Goal: Task Accomplishment & Management: Complete application form

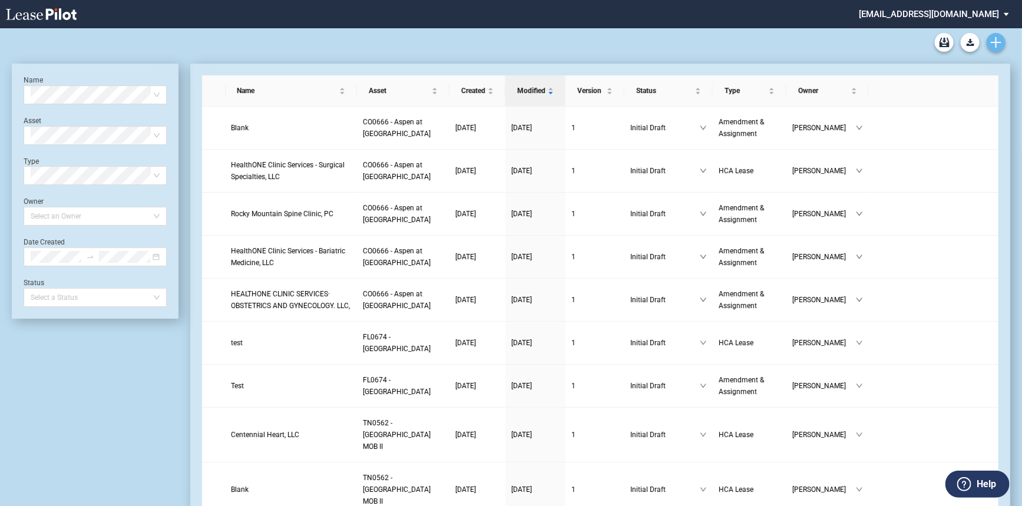
click at [999, 47] on icon "Create new document" at bounding box center [996, 42] width 11 height 11
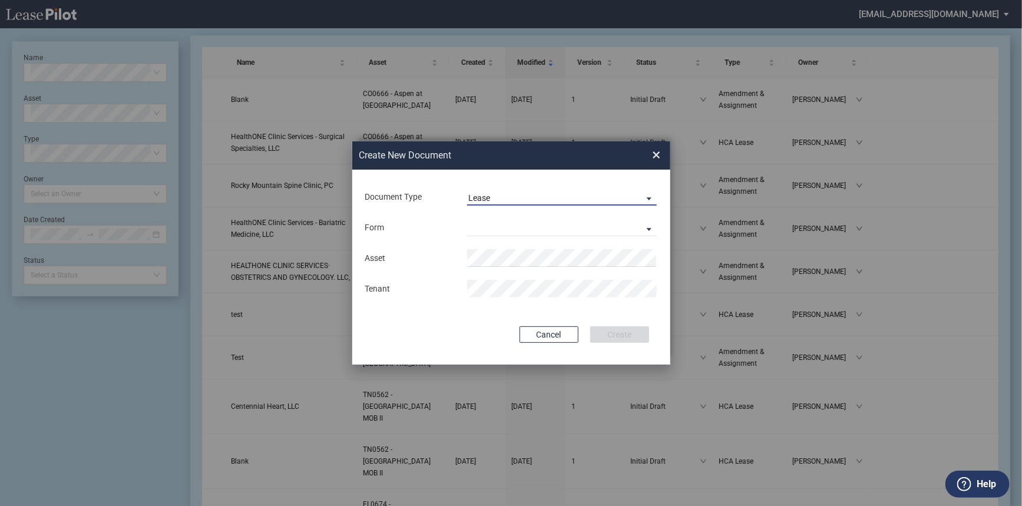
click at [506, 201] on span "Lease" at bounding box center [552, 199] width 169 height 12
click at [506, 201] on md-option "Lease" at bounding box center [563, 198] width 209 height 28
click at [503, 218] on md-select "Medical Office Lease Scottsdale Lease Louisville Lease [GEOGRAPHIC_DATA] [GEOGR…" at bounding box center [562, 227] width 190 height 18
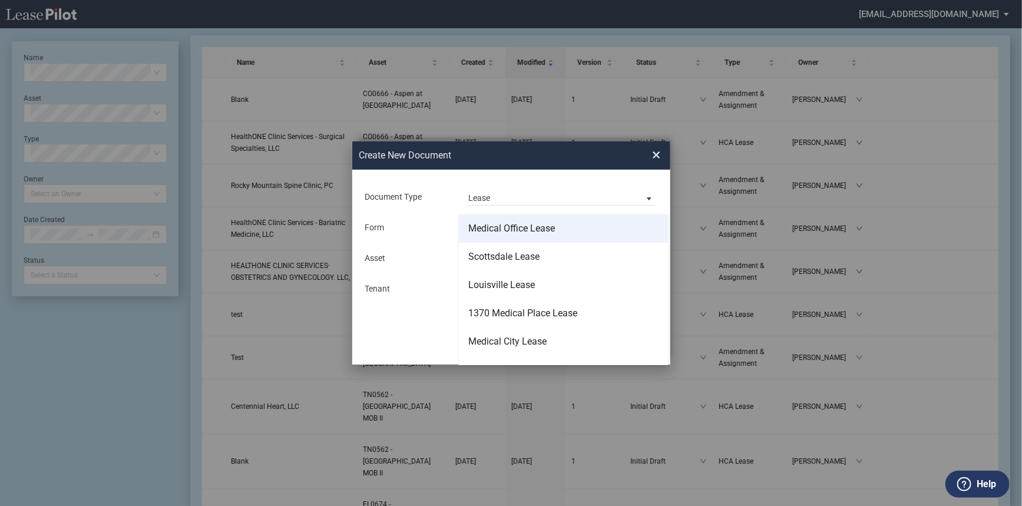
click at [534, 230] on div "Medical Office Lease" at bounding box center [511, 228] width 87 height 13
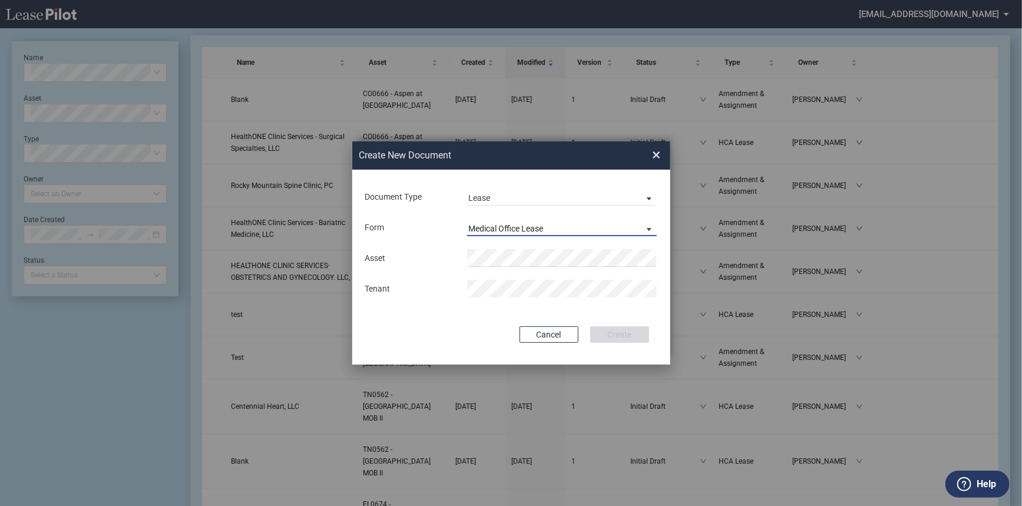
click at [528, 224] on div "Medical Office Lease" at bounding box center [505, 228] width 75 height 9
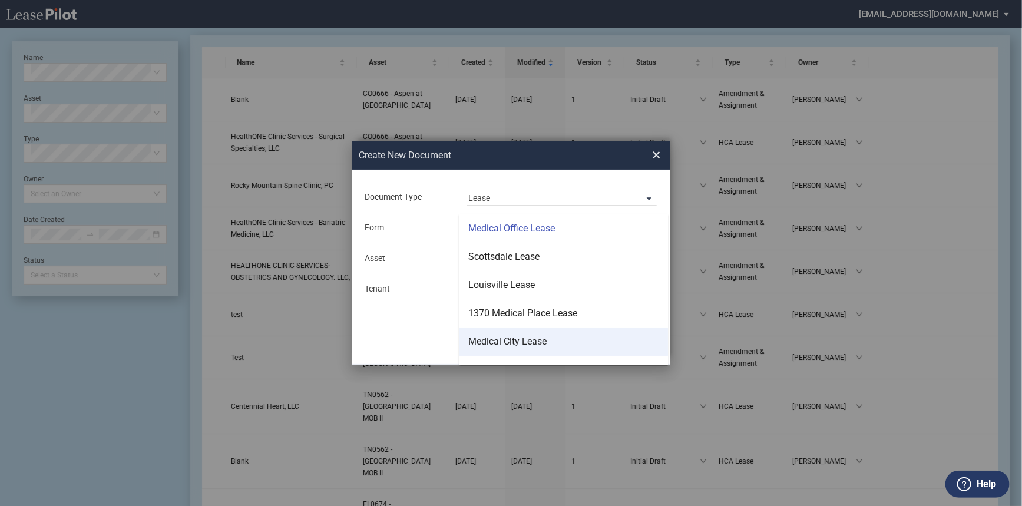
click at [542, 338] on div "Medical City Lease" at bounding box center [507, 341] width 78 height 13
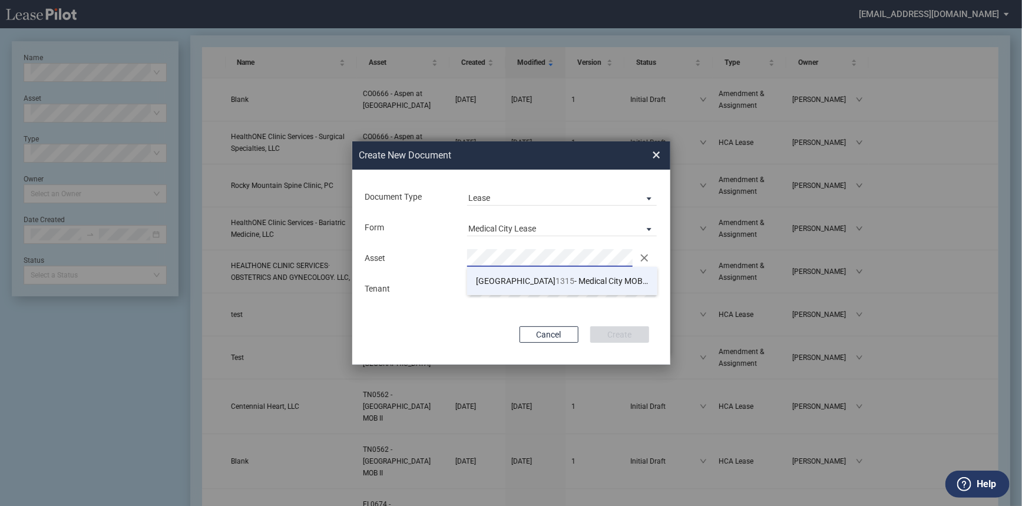
click at [518, 280] on span "TX 1315 - Medical City MOB B" at bounding box center [563, 280] width 174 height 9
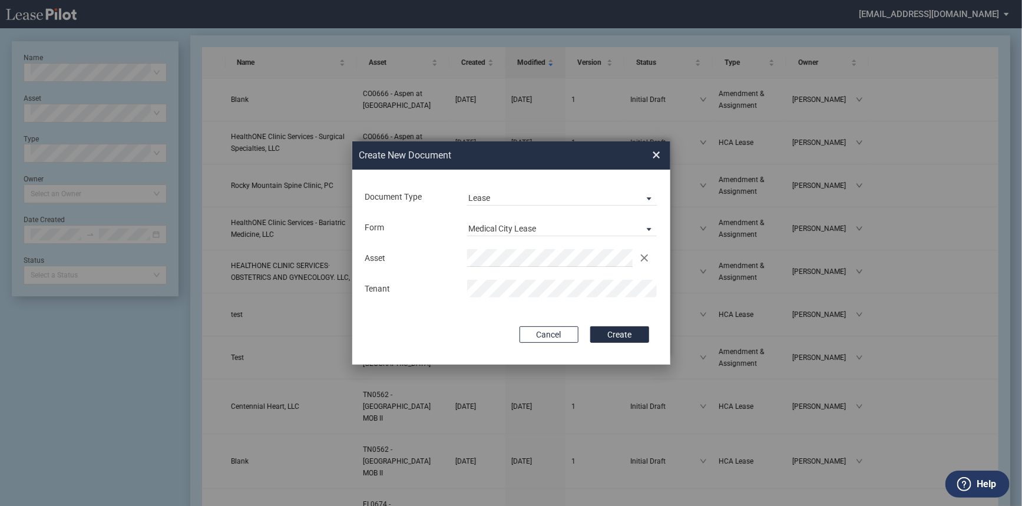
click at [612, 332] on button "Create" at bounding box center [619, 334] width 59 height 16
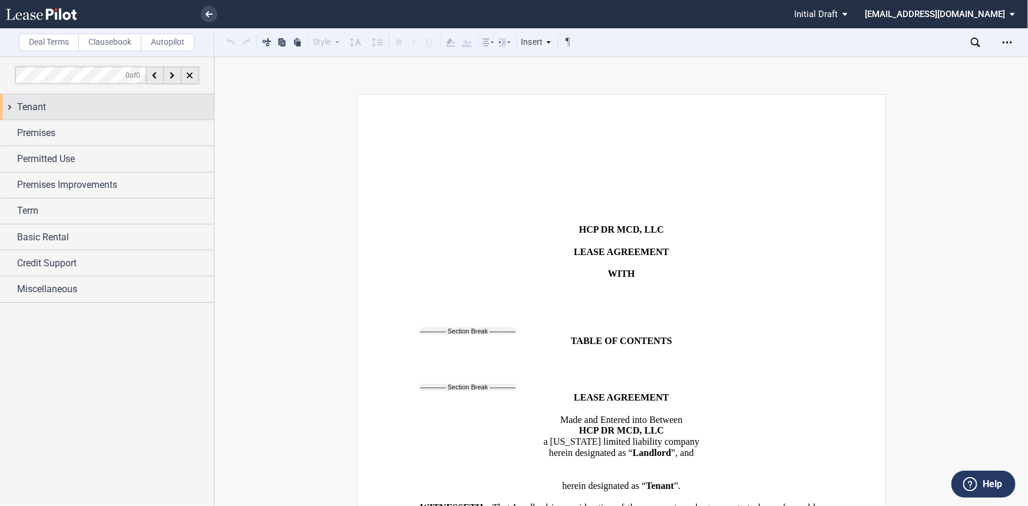
click at [43, 112] on span "Tenant" at bounding box center [31, 107] width 29 height 14
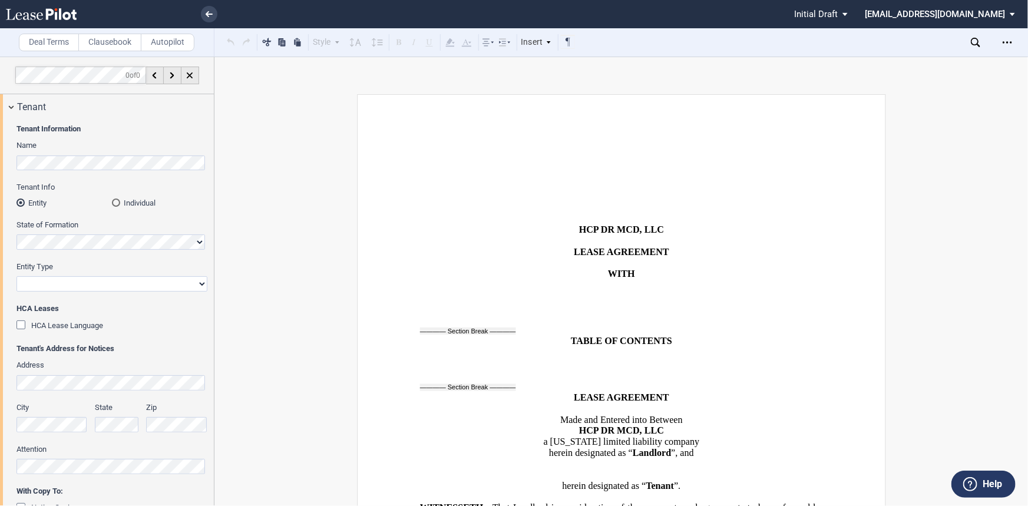
click at [122, 204] on md-radio-button "Individual" at bounding box center [159, 202] width 95 height 11
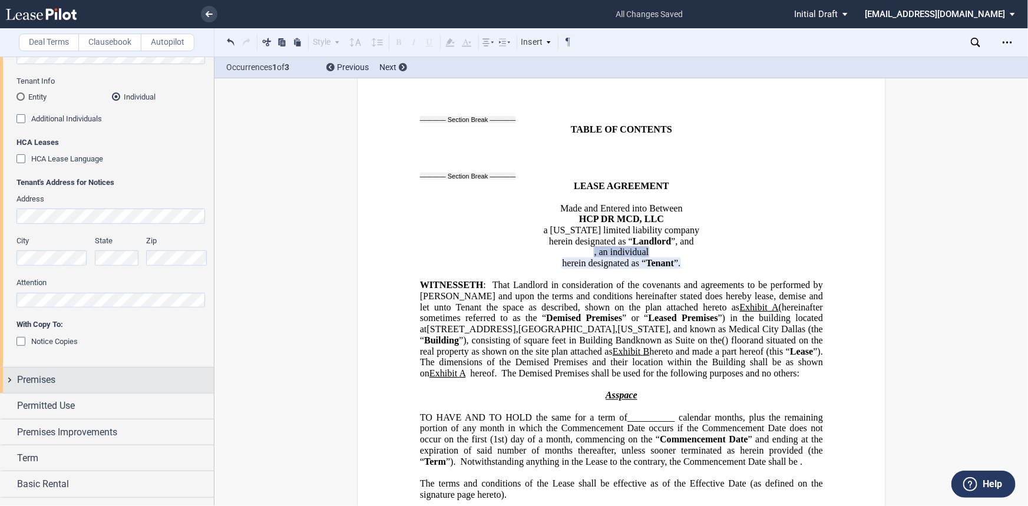
scroll to position [107, 0]
click at [165, 373] on div "Premises" at bounding box center [115, 379] width 197 height 14
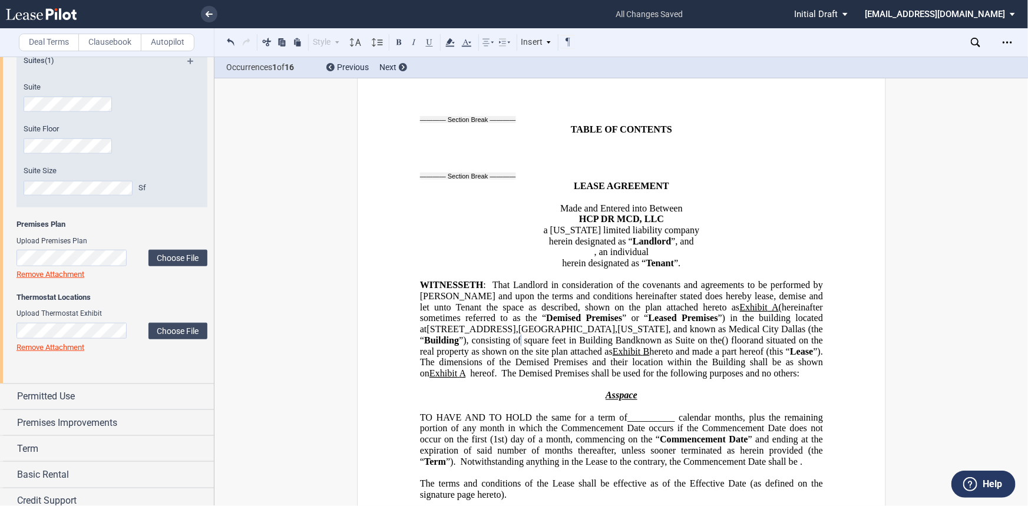
scroll to position [482, 0]
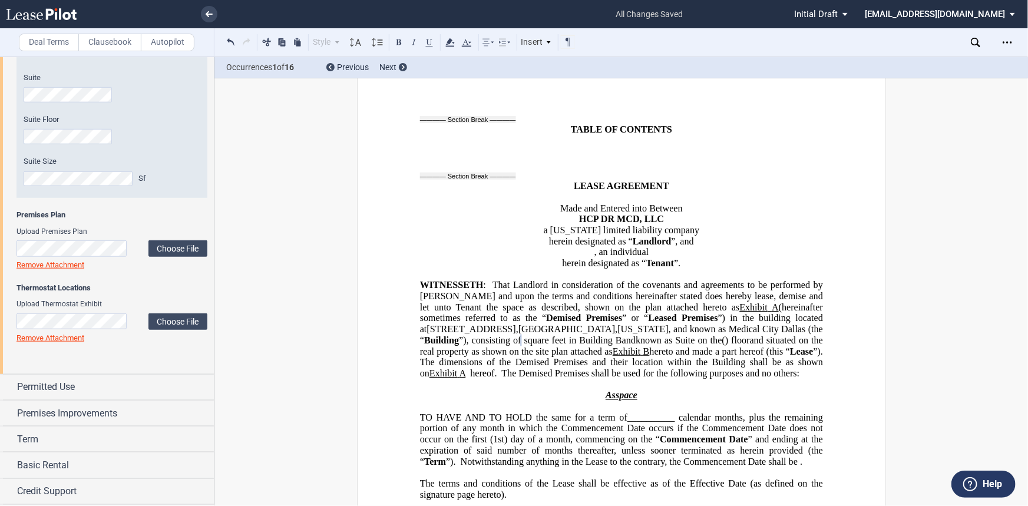
click at [129, 372] on div "Suite Information Suites (1) Suite Suite Floor Suite Size Sf Premises Plan" at bounding box center [107, 195] width 214 height 357
click at [130, 379] on div "Permitted Use" at bounding box center [107, 387] width 214 height 25
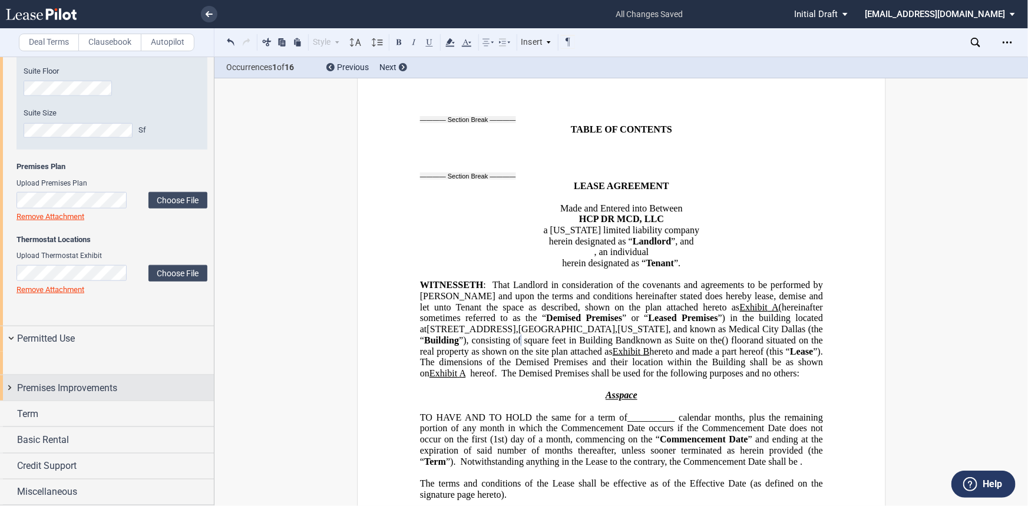
click at [90, 400] on div "Premises Improvements" at bounding box center [107, 387] width 214 height 25
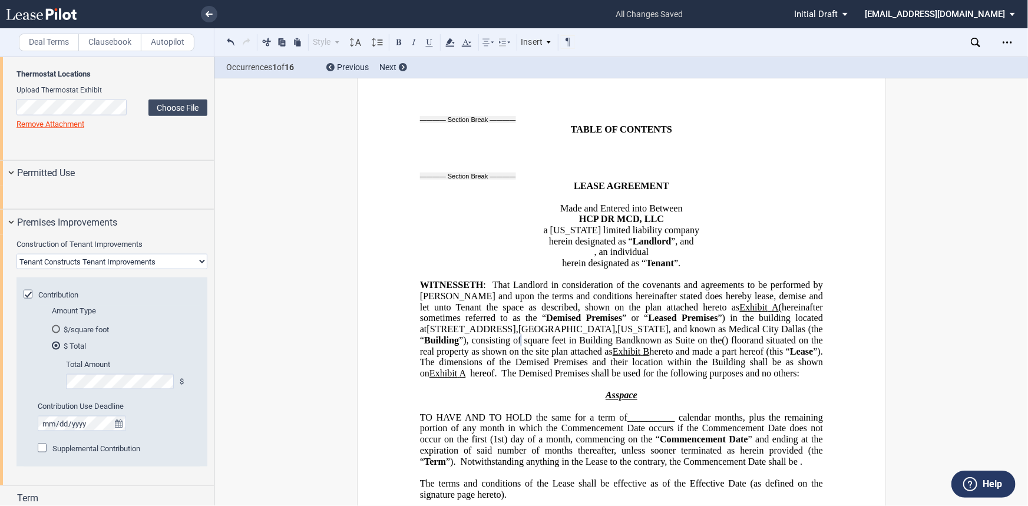
scroll to position [749, 0]
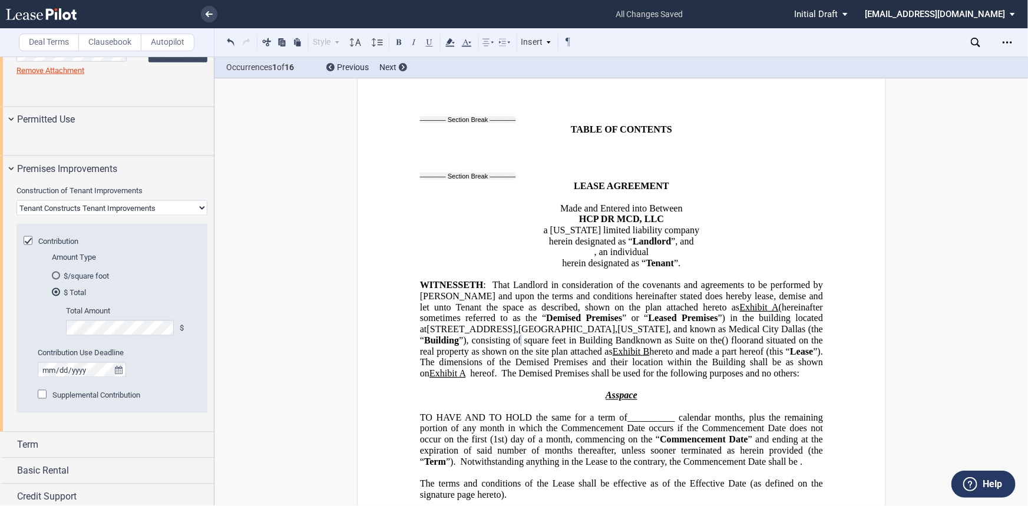
click at [78, 216] on select "Landlord Constructs Tenant Improvements Tenant Constructs Tenant Improvements "…" at bounding box center [111, 207] width 191 height 15
select select "landlord"
click at [16, 216] on select "Landlord Constructs Tenant Improvements Tenant Constructs Tenant Improvements "…" at bounding box center [111, 207] width 191 height 15
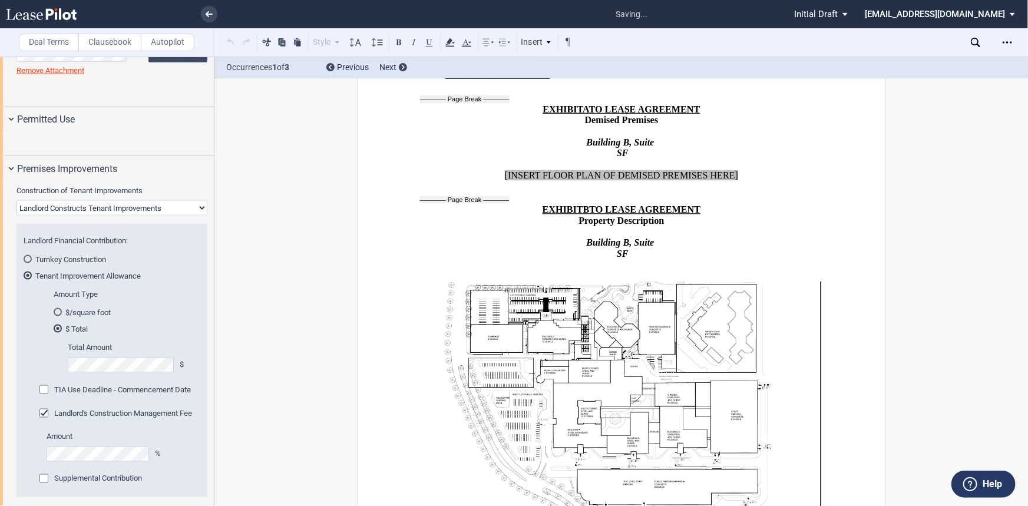
scroll to position [11975, 0]
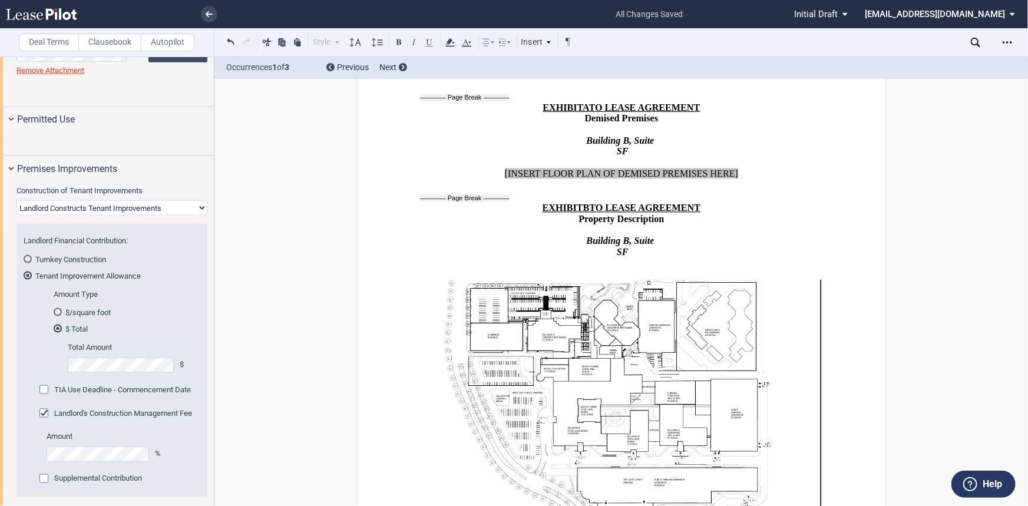
click at [92, 317] on md-radio-button "$/square foot" at bounding box center [124, 312] width 140 height 11
click at [85, 334] on md-radio-button "$ Total" at bounding box center [124, 328] width 140 height 11
click at [28, 430] on div "Amount Type $/square foot $ Total Amount $/Sf" at bounding box center [111, 395] width 191 height 204
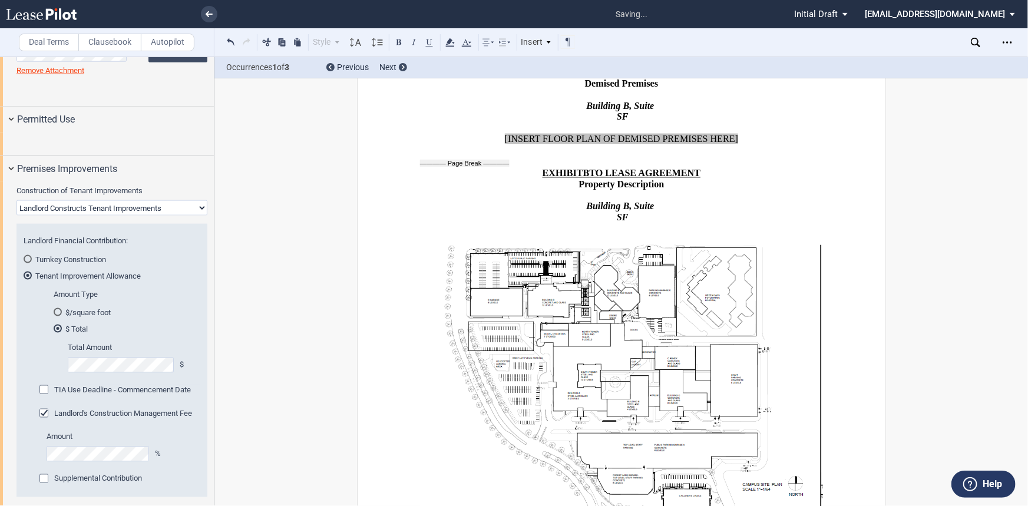
scroll to position [12028, 0]
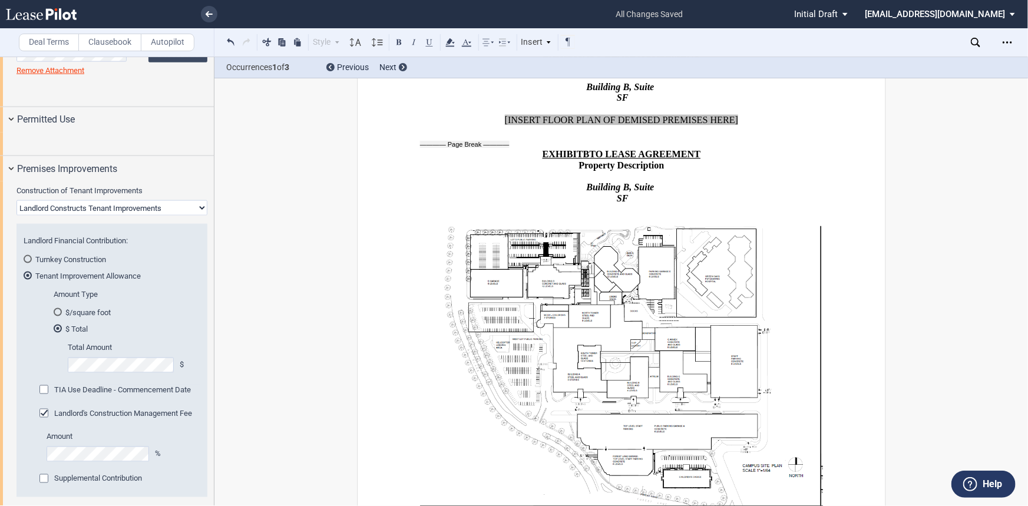
click at [92, 394] on span "TIA Use Deadline - Commencement Date" at bounding box center [122, 389] width 137 height 9
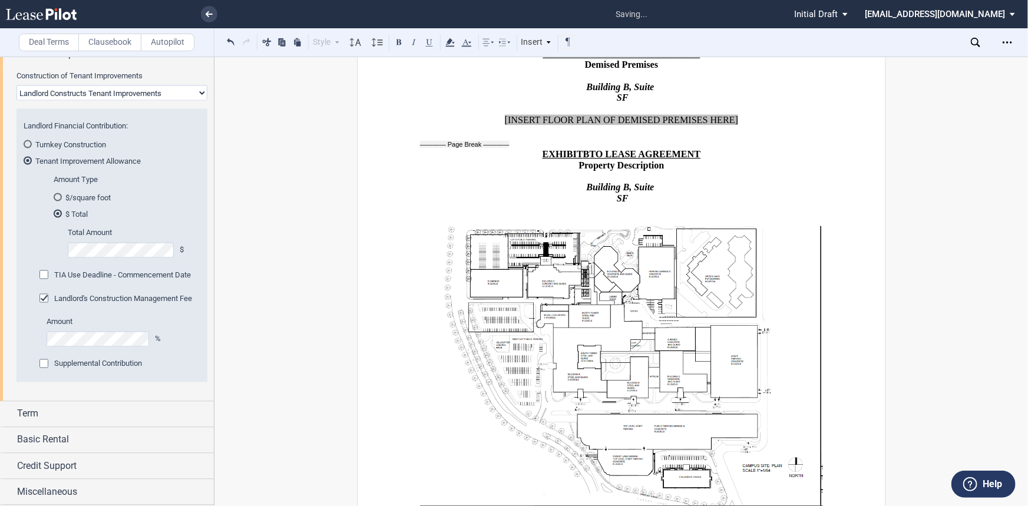
scroll to position [910, 0]
click at [51, 306] on div "Landlord's Construction Management Fee" at bounding box center [45, 300] width 12 height 12
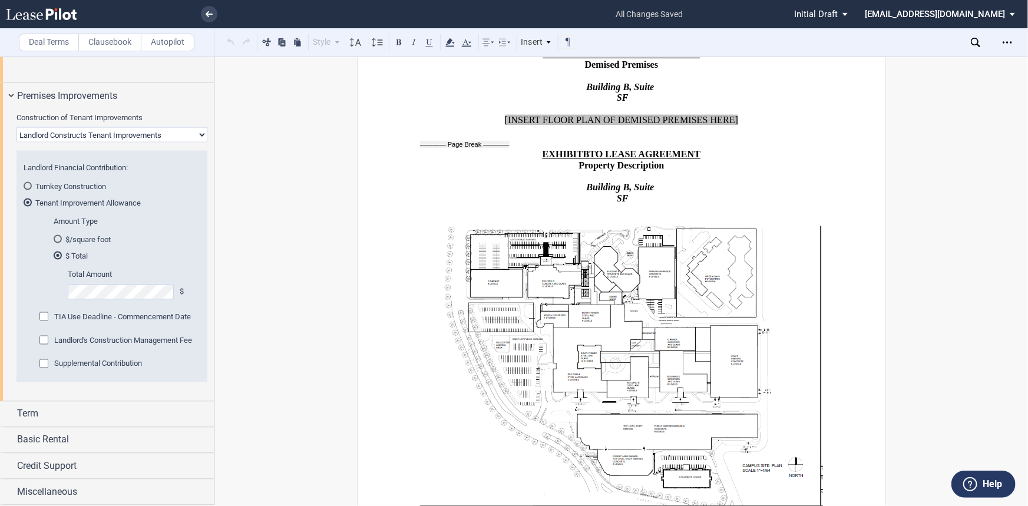
click at [87, 312] on span "TIA Use Deadline - Commencement Date" at bounding box center [122, 316] width 137 height 9
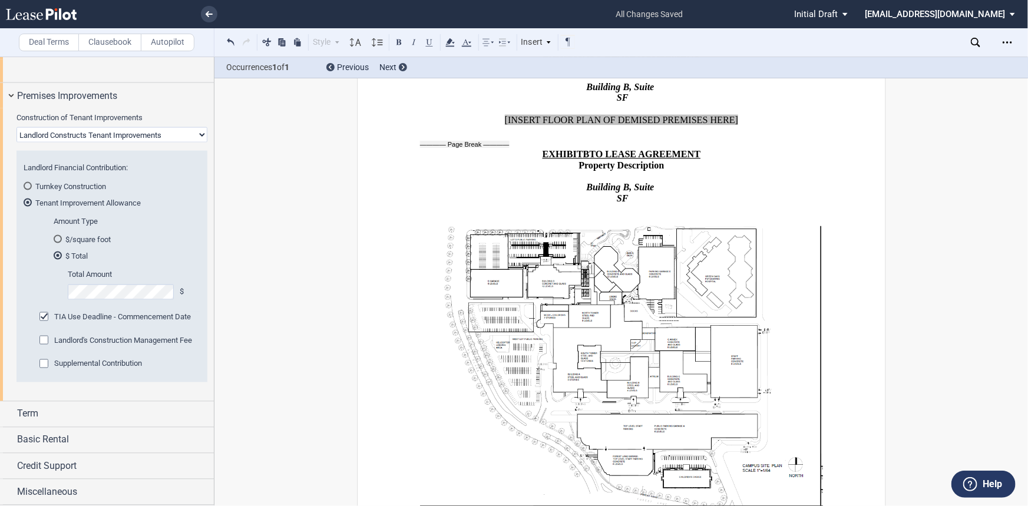
drag, startPoint x: 499, startPoint y: 280, endPoint x: 807, endPoint y: 270, distance: 308.2
click at [112, 413] on div "Term" at bounding box center [115, 414] width 197 height 14
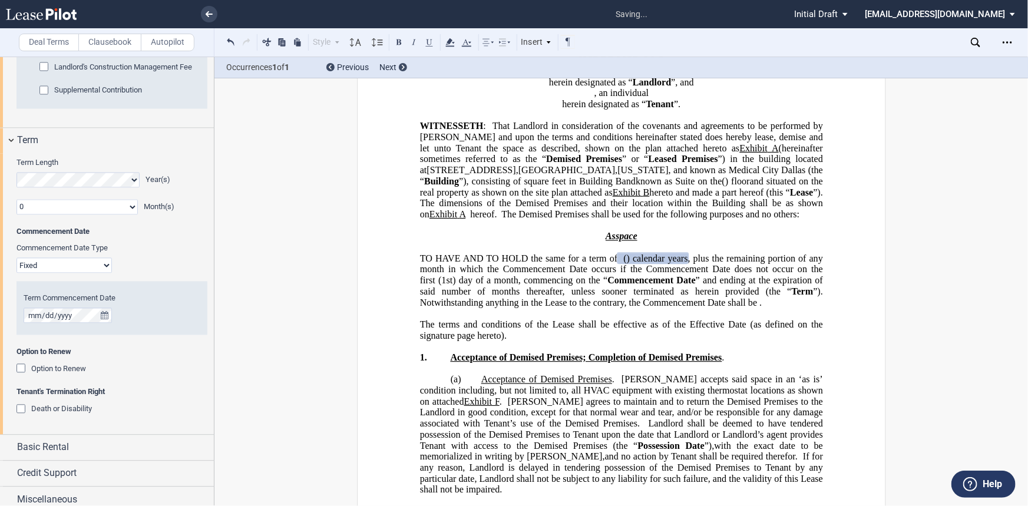
scroll to position [1101, 0]
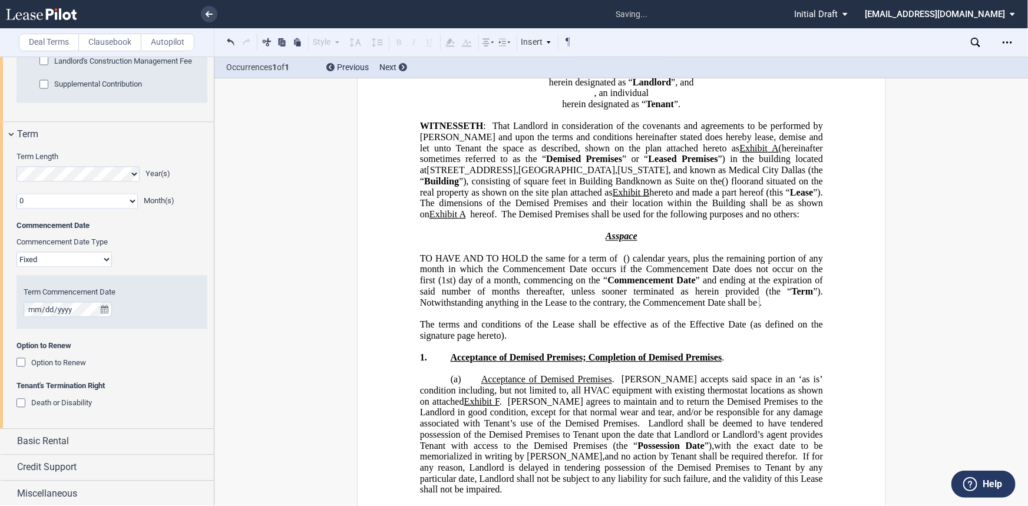
click at [54, 367] on span "Option to Renew" at bounding box center [58, 363] width 55 height 9
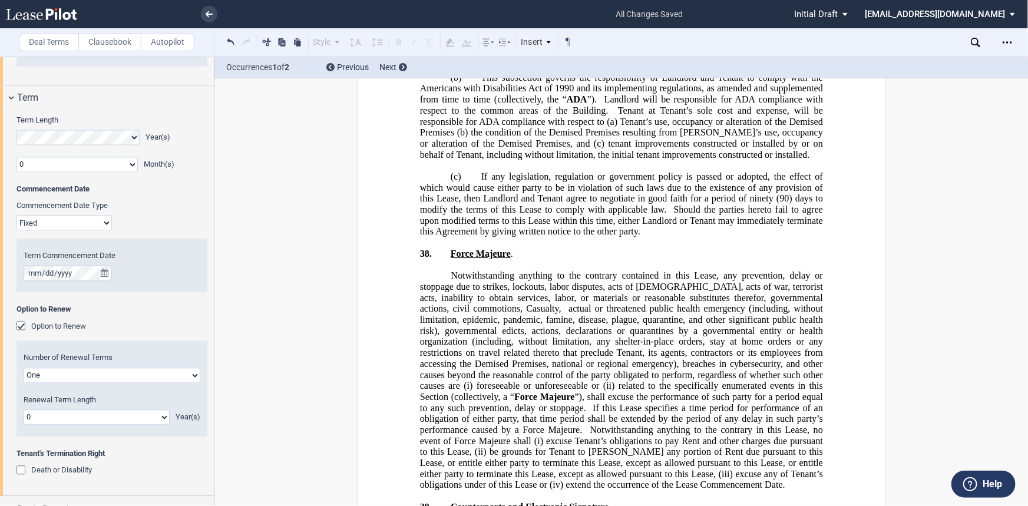
scroll to position [1154, 0]
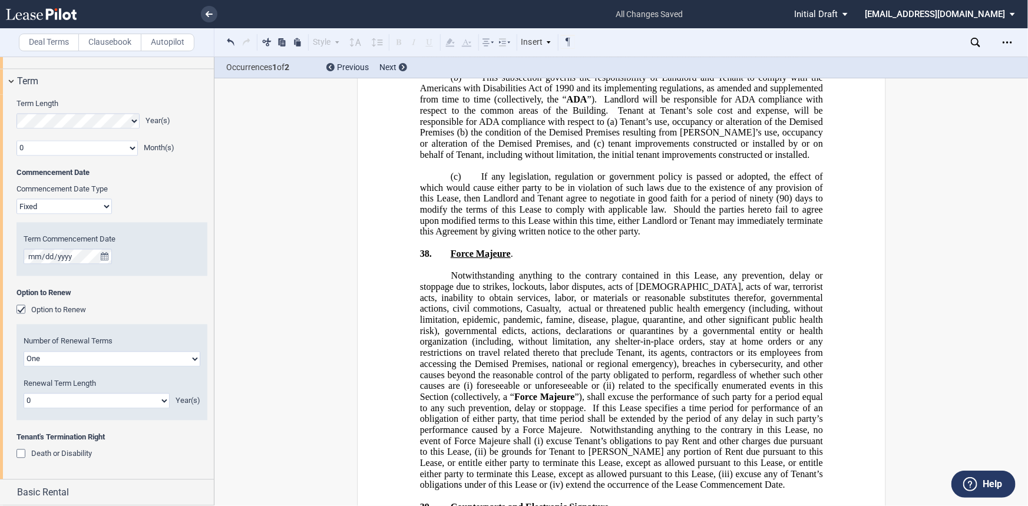
click at [90, 409] on select "0 1 2 3 4 5 6 7 8 9 10 11 12 13 14 15 16 17 18 19 20" at bounding box center [97, 400] width 146 height 15
select select "number:5"
click at [24, 409] on select "0 1 2 3 4 5 6 7 8 9 10 11 12 13 14 15 16 17 18 19 20" at bounding box center [97, 400] width 146 height 15
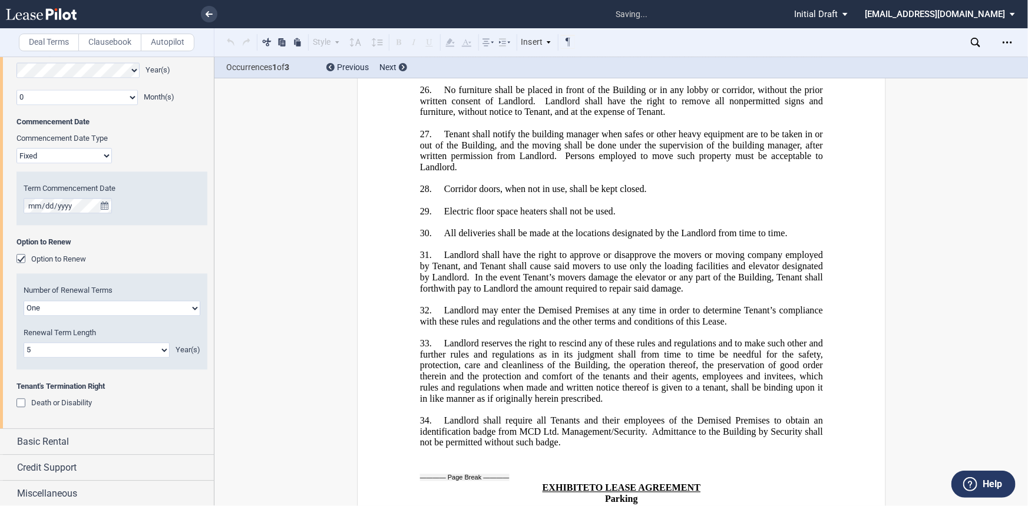
scroll to position [1261, 0]
click at [67, 405] on span "Death or Disability" at bounding box center [61, 400] width 61 height 9
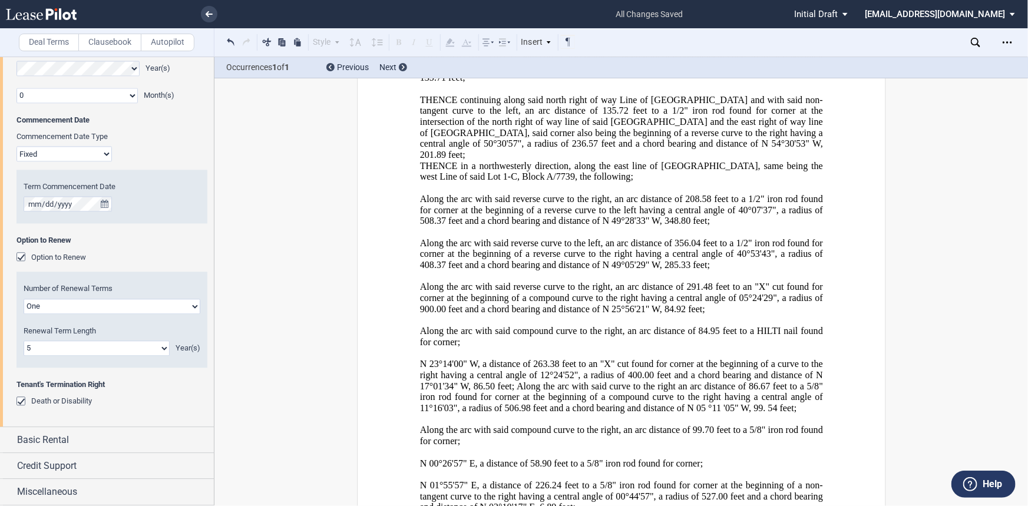
scroll to position [17979, 0]
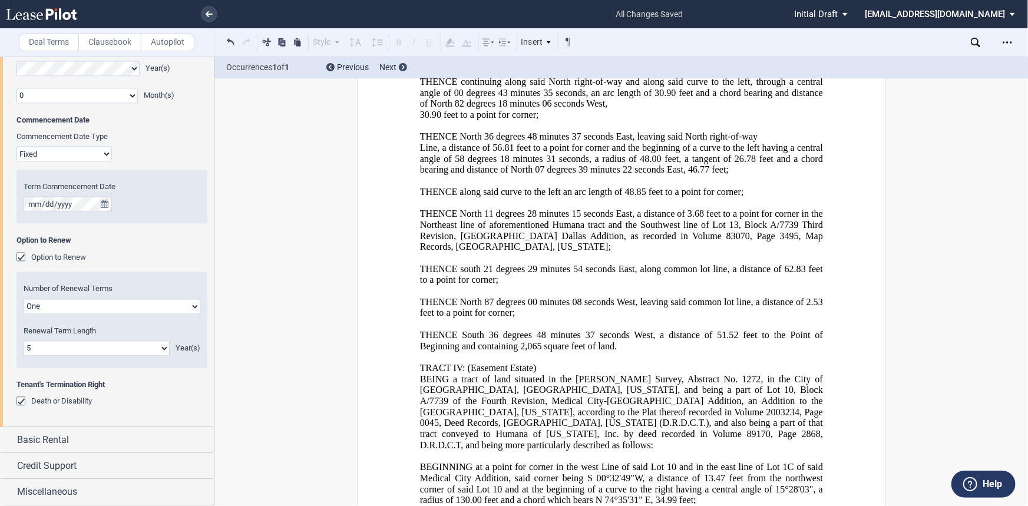
click at [67, 405] on span "Death or Disability" at bounding box center [61, 400] width 61 height 9
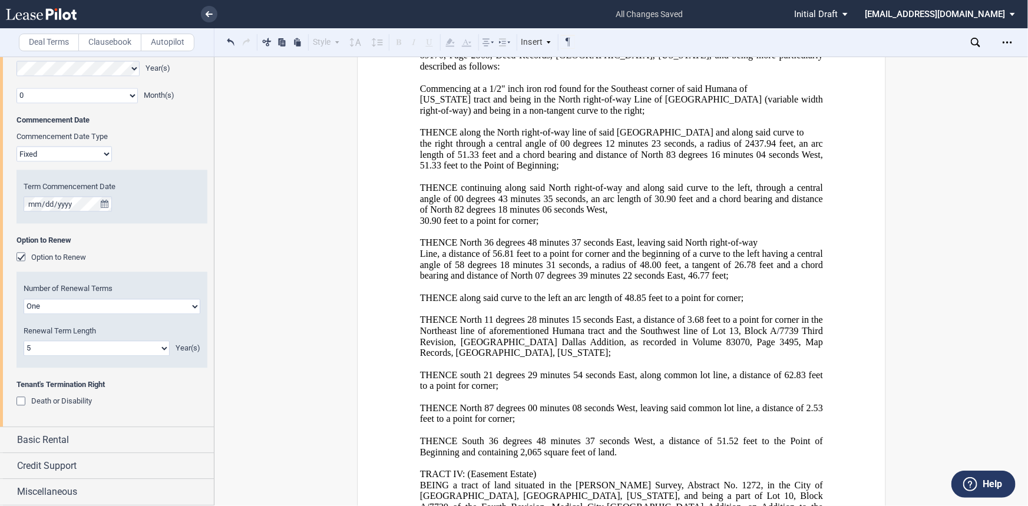
scroll to position [17872, 0]
click at [74, 405] on span "Death or Disability" at bounding box center [61, 400] width 61 height 9
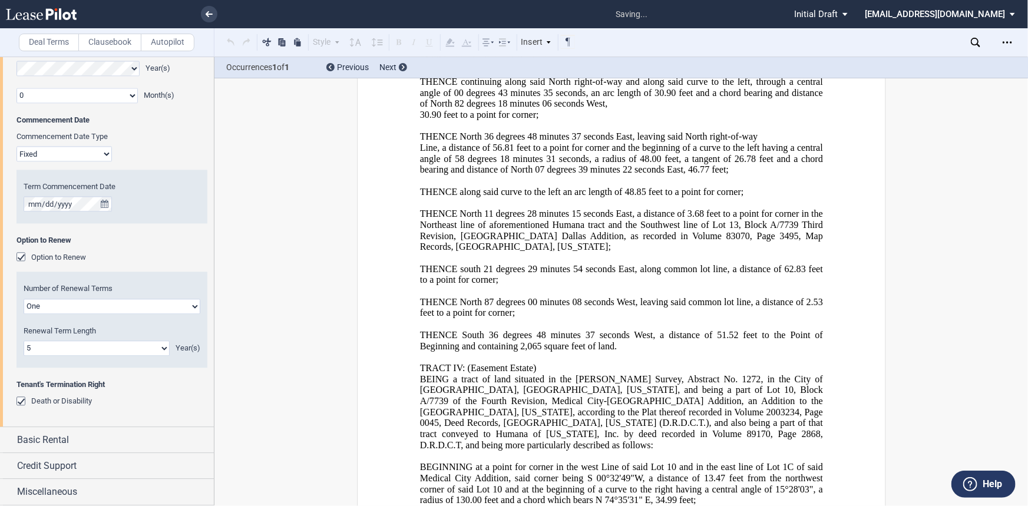
click at [74, 405] on span "Death or Disability" at bounding box center [61, 400] width 61 height 9
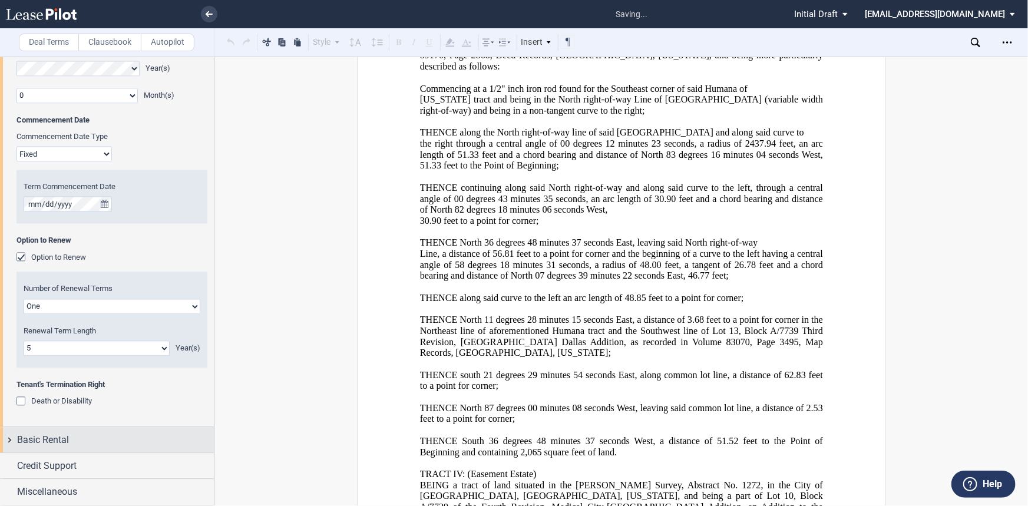
click at [88, 447] on div "Basic Rental" at bounding box center [115, 440] width 197 height 14
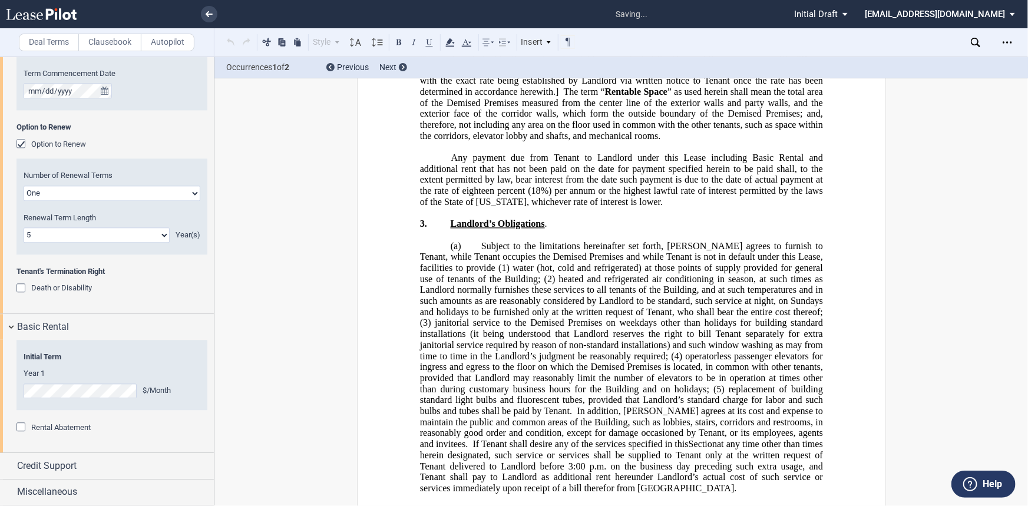
scroll to position [763, 0]
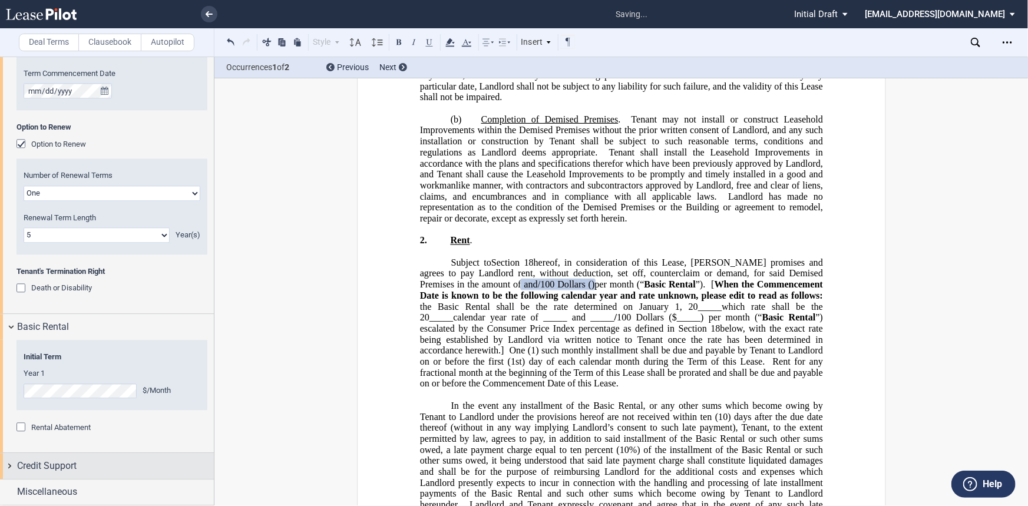
click at [104, 468] on div "Credit Support" at bounding box center [115, 466] width 197 height 14
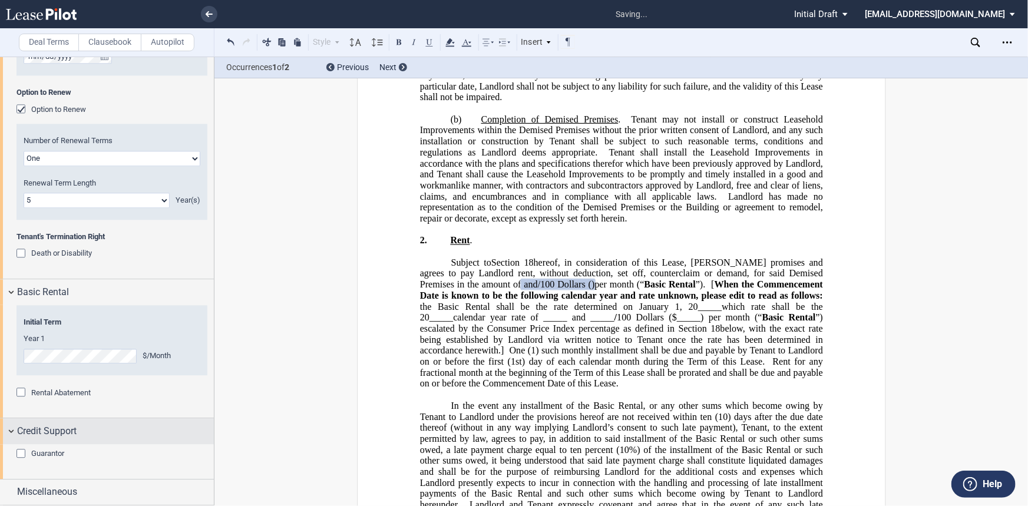
scroll to position [1419, 0]
click at [51, 452] on span "Guarantor" at bounding box center [47, 453] width 33 height 9
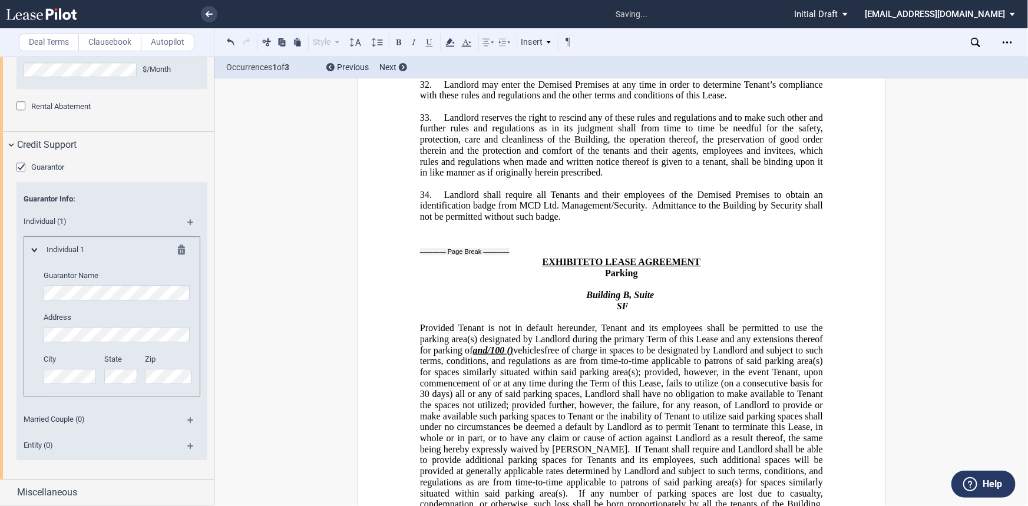
scroll to position [1706, 0]
click at [80, 476] on div "Guarantor Guarantor Info: Individual (1) Individual 1 Guarantor Name Address Ci…" at bounding box center [107, 318] width 214 height 321
click at [80, 479] on div "Miscellaneous" at bounding box center [107, 491] width 214 height 25
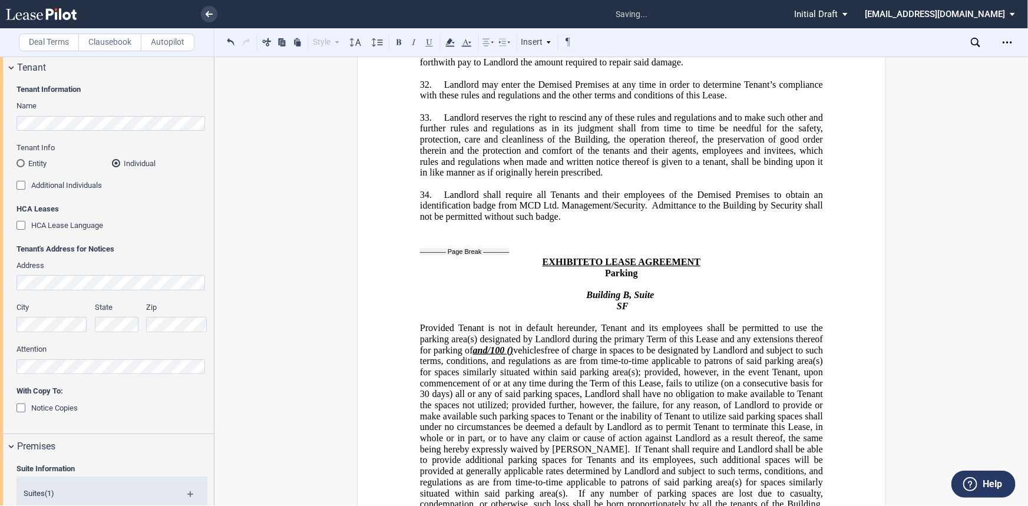
scroll to position [0, 0]
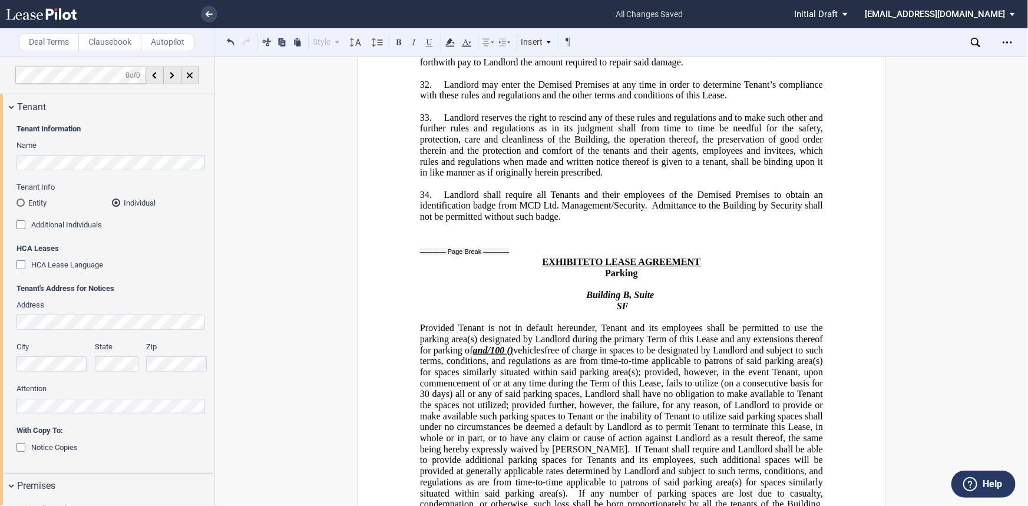
click at [123, 38] on label "Clausebook" at bounding box center [109, 43] width 63 height 18
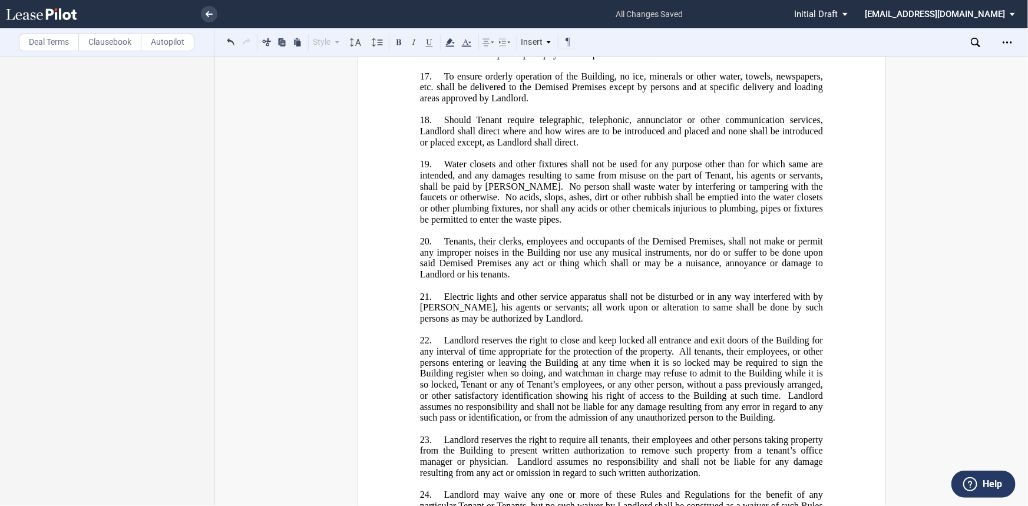
scroll to position [14932, 0]
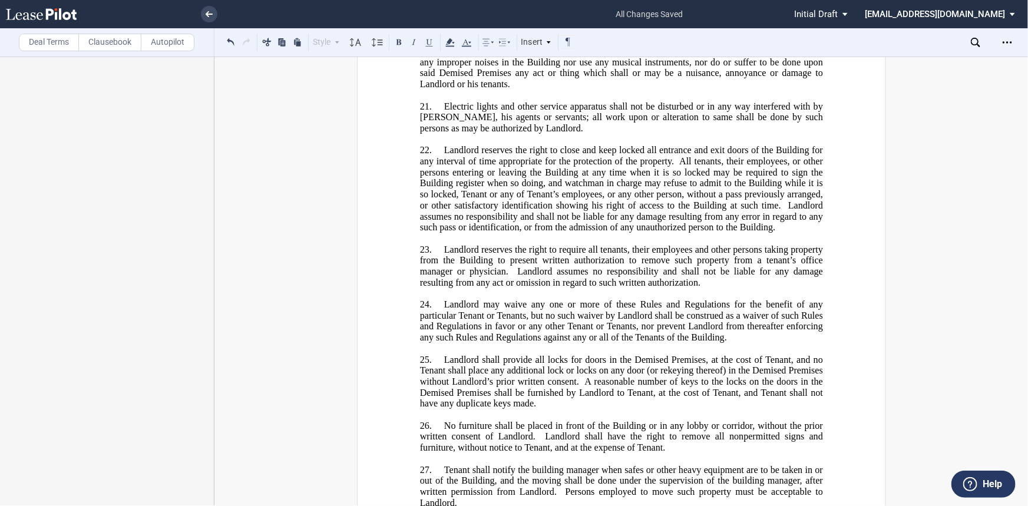
drag, startPoint x: 505, startPoint y: 298, endPoint x: 472, endPoint y: 300, distance: 32.4
click at [396, 39] on button at bounding box center [399, 42] width 14 height 14
click at [418, 41] on button at bounding box center [414, 42] width 14 height 14
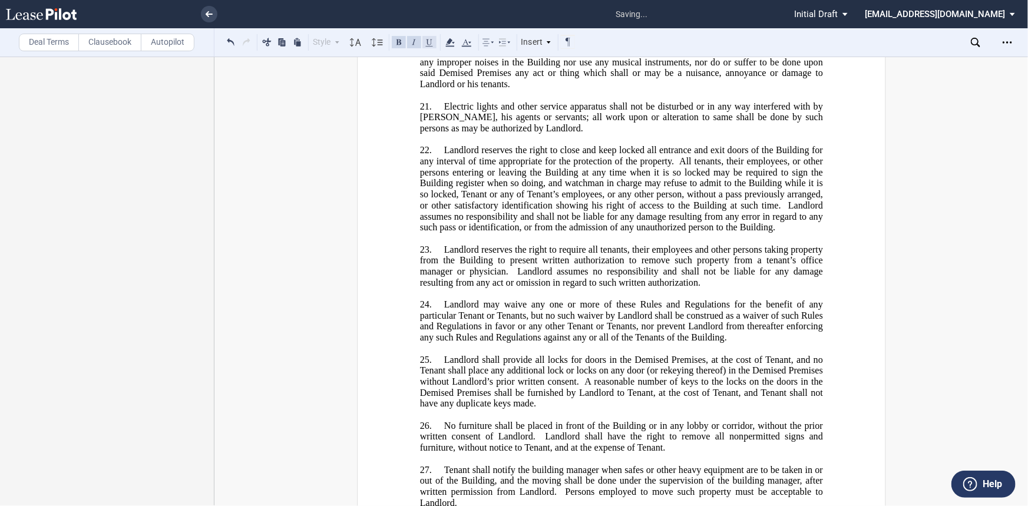
click at [424, 42] on button at bounding box center [429, 42] width 14 height 14
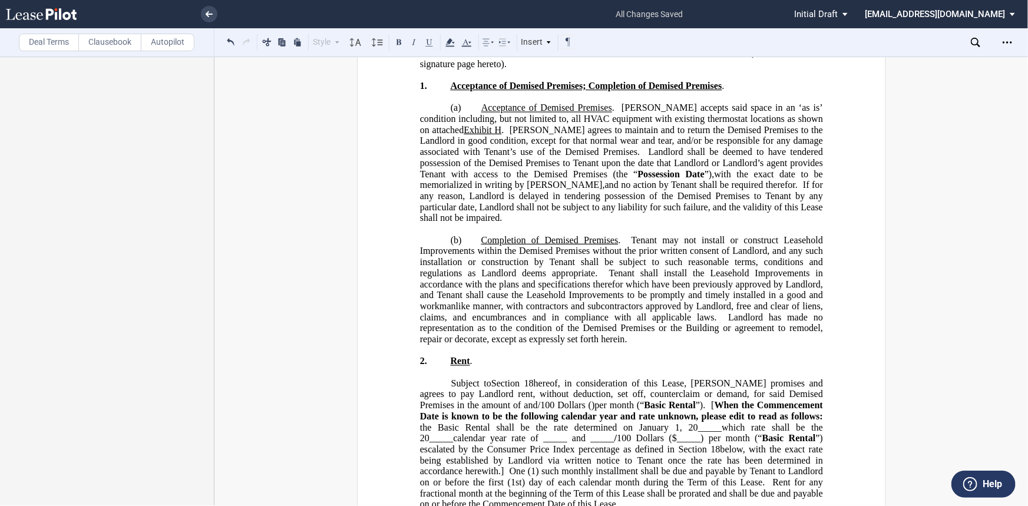
scroll to position [696, 0]
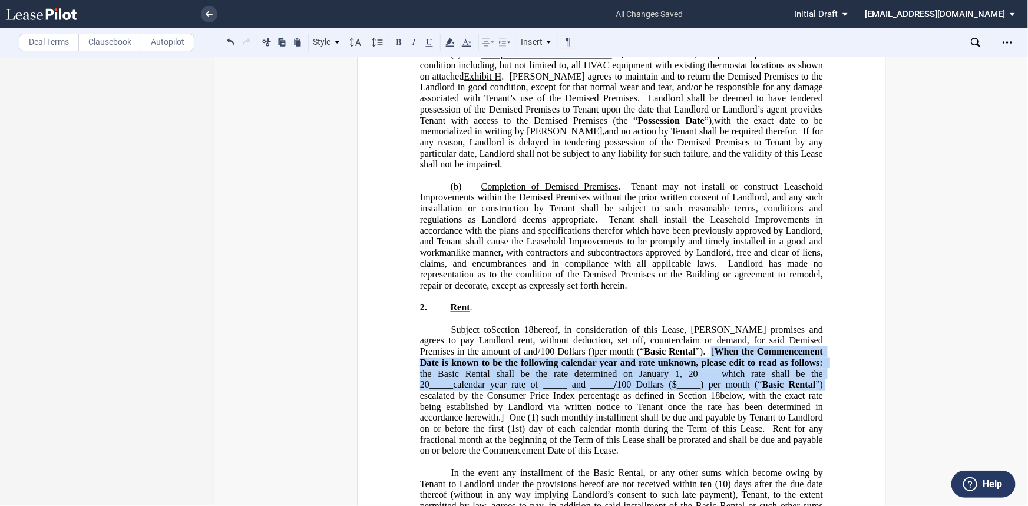
drag, startPoint x: 825, startPoint y: 343, endPoint x: 771, endPoint y: 312, distance: 62.5
click at [509, 413] on span "One" at bounding box center [517, 418] width 16 height 11
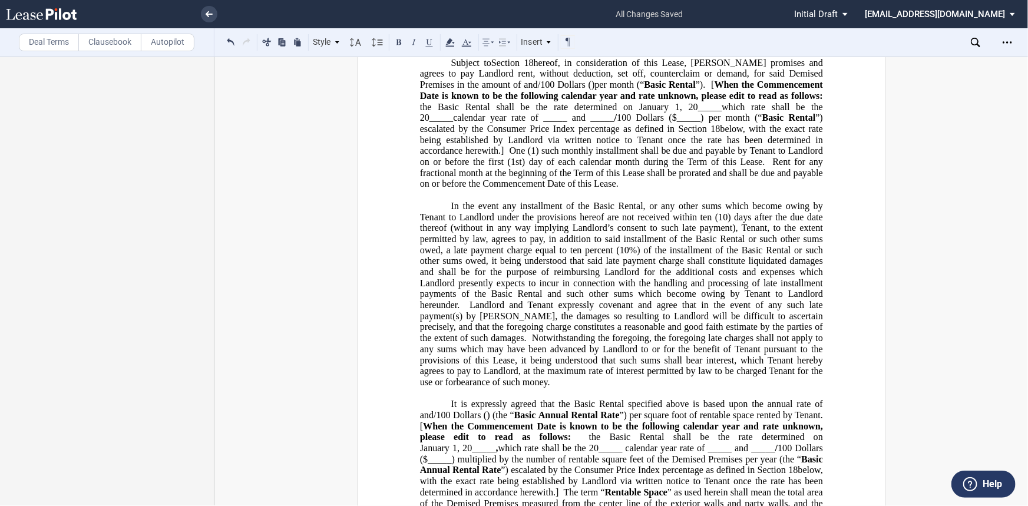
scroll to position [963, 0]
click at [489, 409] on span ")" at bounding box center [487, 414] width 3 height 11
click at [42, 36] on label "Deal Terms" at bounding box center [49, 43] width 60 height 18
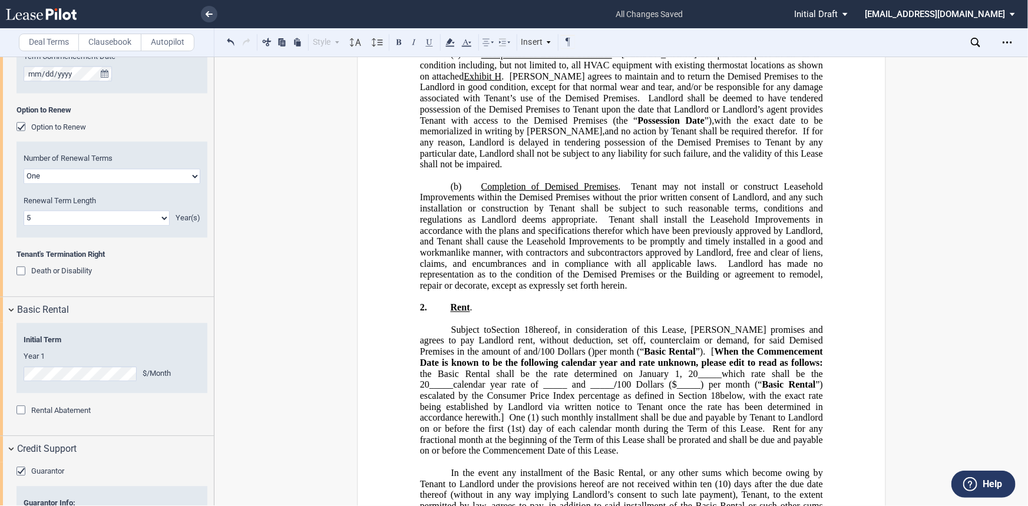
scroll to position [1338, 0]
click at [0, 444] on html ".bocls-1{fill:#26354a;fill-rule:evenodd} Loading... × all changes saved Pending…" at bounding box center [514, 253] width 1028 height 506
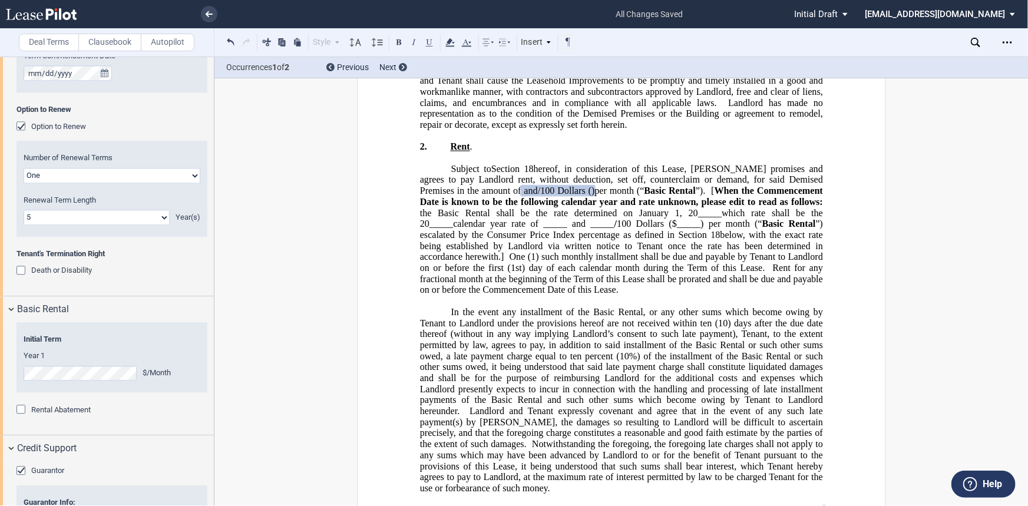
scroll to position [910, 0]
